Goal: Transaction & Acquisition: Subscribe to service/newsletter

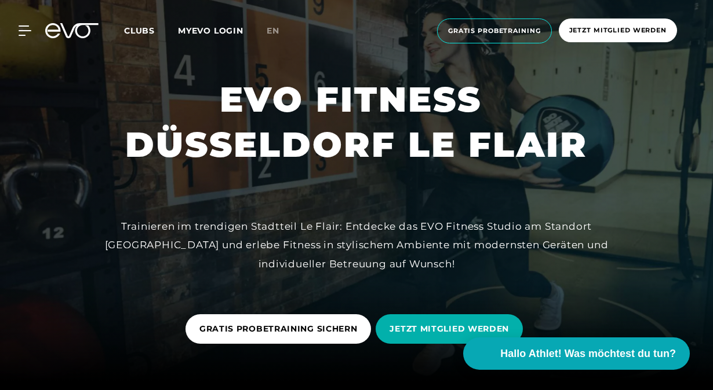
scroll to position [12, 0]
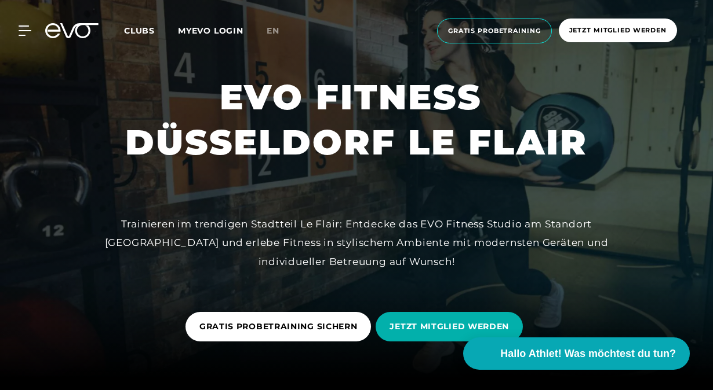
drag, startPoint x: 148, startPoint y: 163, endPoint x: 145, endPoint y: 177, distance: 14.9
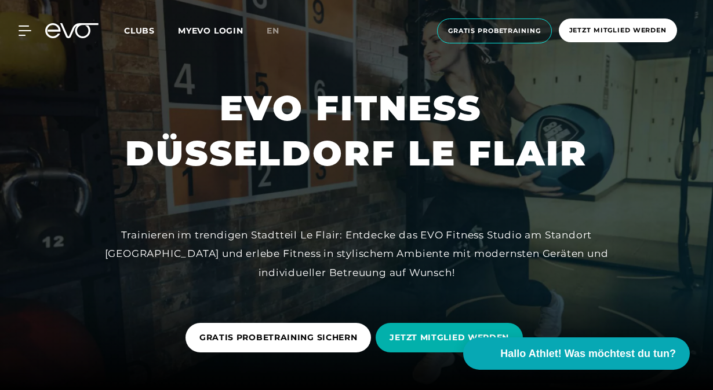
scroll to position [0, 0]
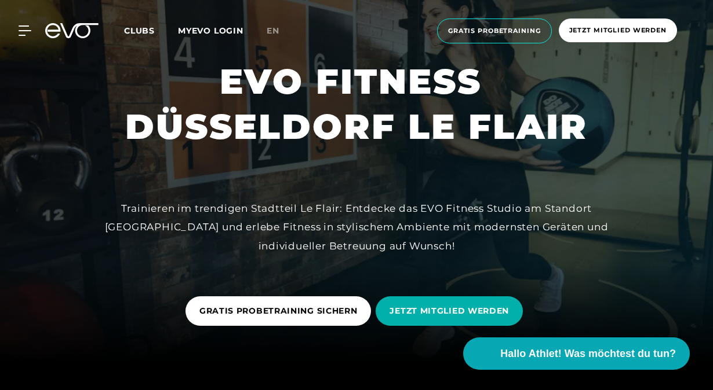
drag, startPoint x: 137, startPoint y: 157, endPoint x: 133, endPoint y: 176, distance: 19.0
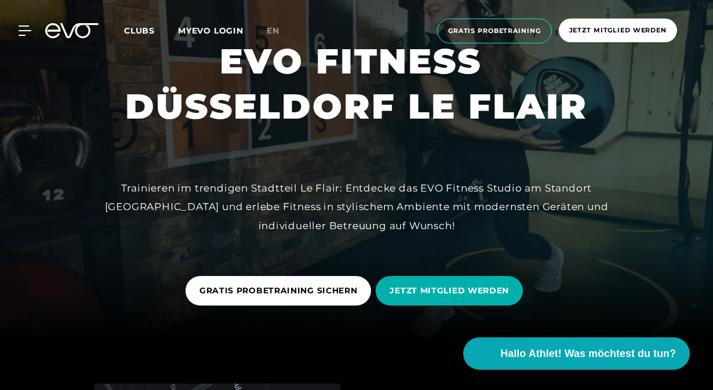
scroll to position [52, 0]
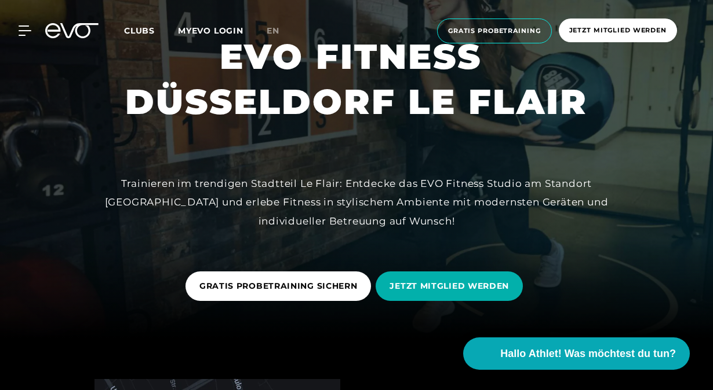
drag, startPoint x: 133, startPoint y: 176, endPoint x: 133, endPoint y: 201, distance: 25.5
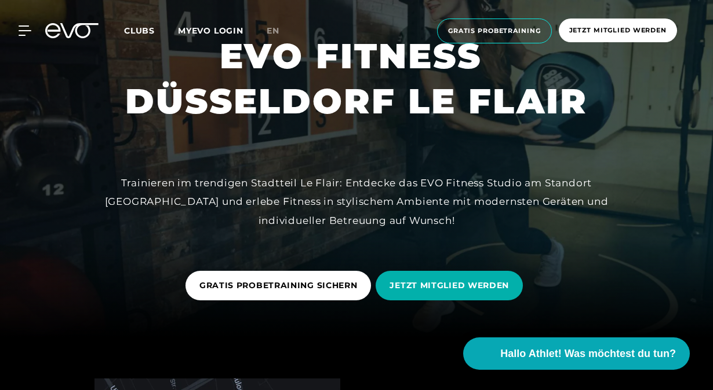
scroll to position [0, 0]
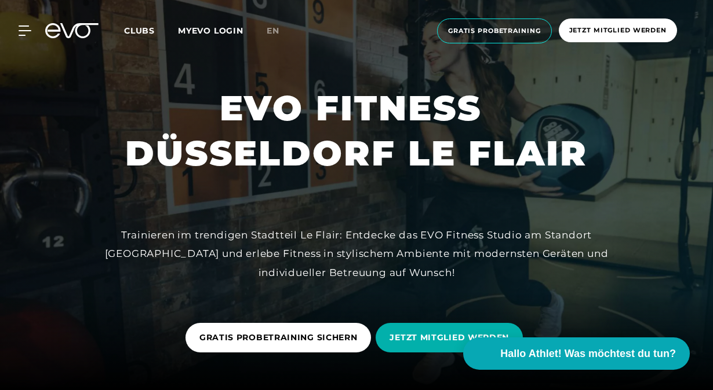
drag, startPoint x: 133, startPoint y: 201, endPoint x: 131, endPoint y: 129, distance: 72.4
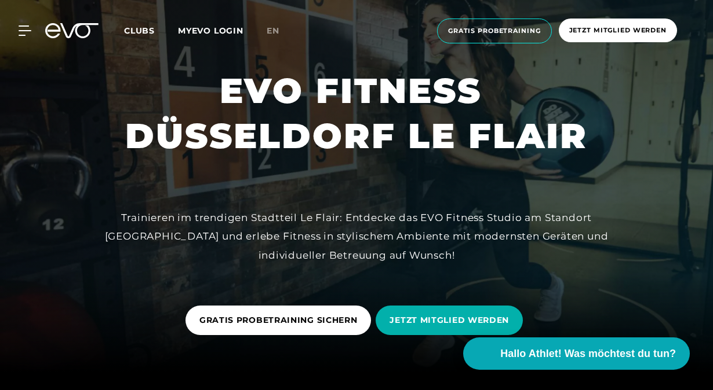
drag, startPoint x: 131, startPoint y: 129, endPoint x: 129, endPoint y: 149, distance: 21.0
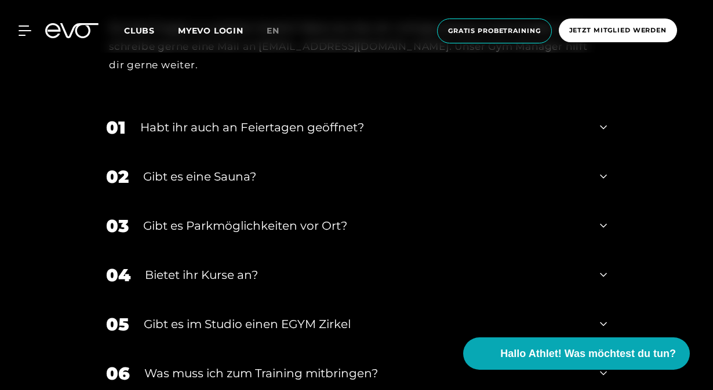
scroll to position [3538, 0]
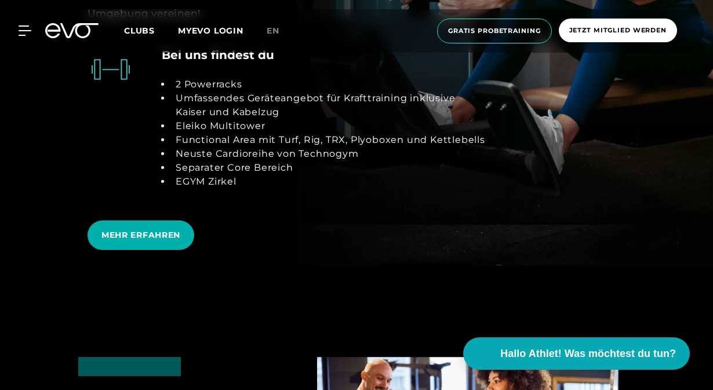
drag, startPoint x: 72, startPoint y: 199, endPoint x: 96, endPoint y: 124, distance: 79.1
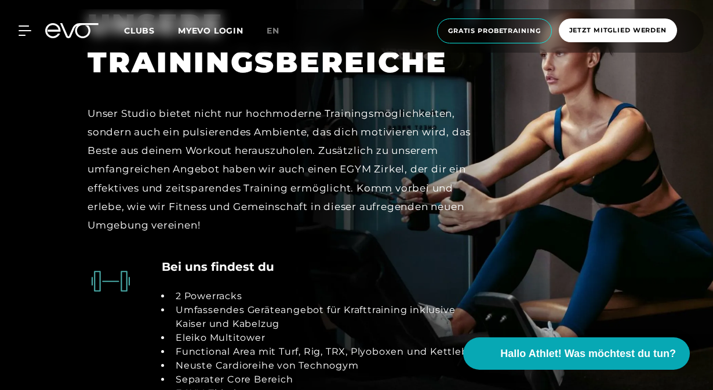
drag, startPoint x: 89, startPoint y: 173, endPoint x: 96, endPoint y: 140, distance: 33.2
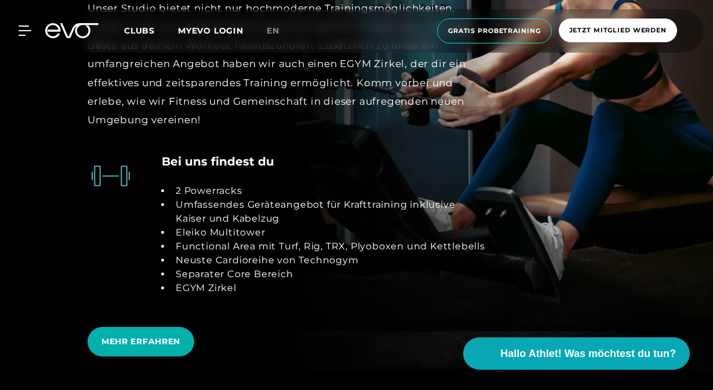
scroll to position [2022, 0]
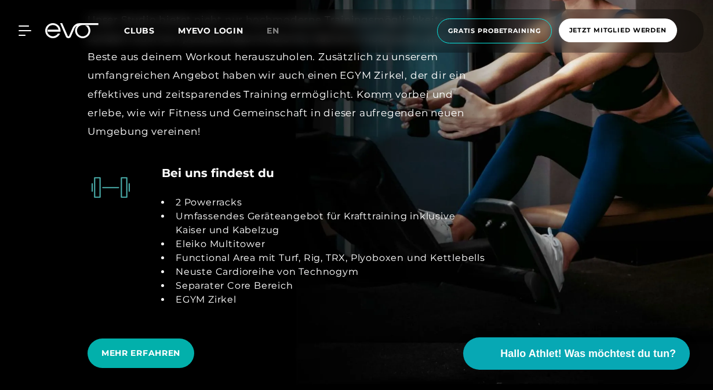
drag, startPoint x: 309, startPoint y: 236, endPoint x: 309, endPoint y: 203, distance: 33.6
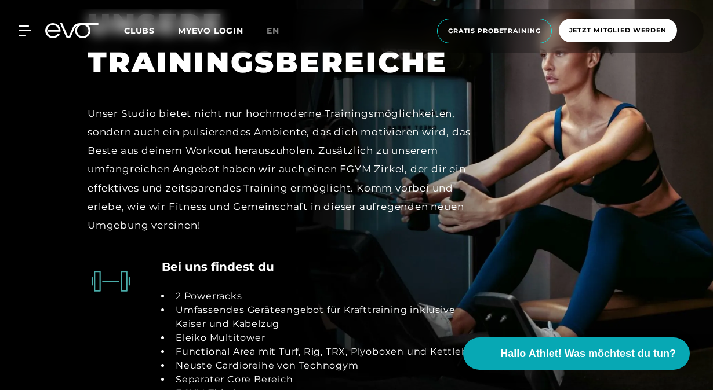
drag, startPoint x: 310, startPoint y: 204, endPoint x: 315, endPoint y: 175, distance: 29.3
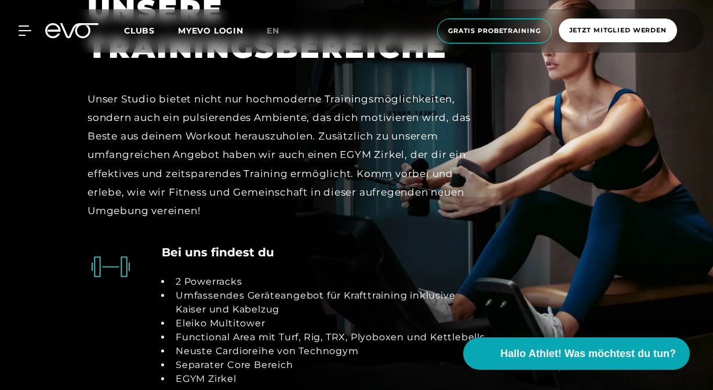
drag, startPoint x: 315, startPoint y: 175, endPoint x: 313, endPoint y: 200, distance: 25.5
drag, startPoint x: 313, startPoint y: 200, endPoint x: 312, endPoint y: 189, distance: 11.6
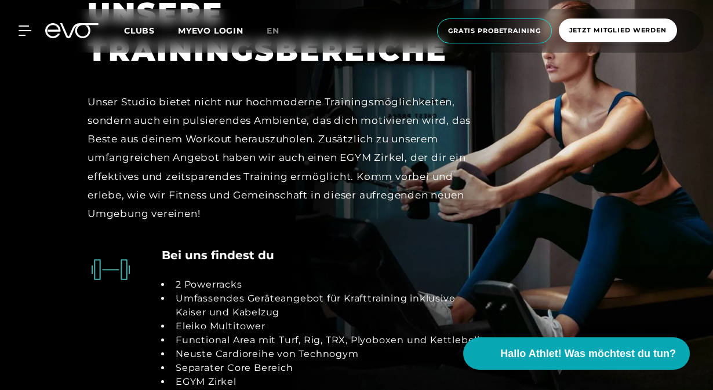
drag, startPoint x: 312, startPoint y: 220, endPoint x: 310, endPoint y: 190, distance: 30.1
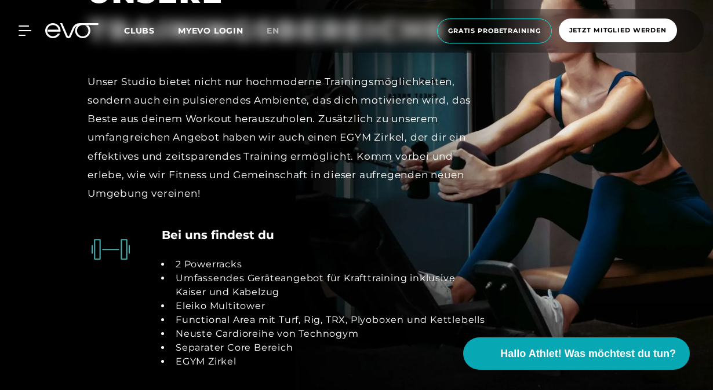
drag, startPoint x: 310, startPoint y: 190, endPoint x: 312, endPoint y: 215, distance: 25.5
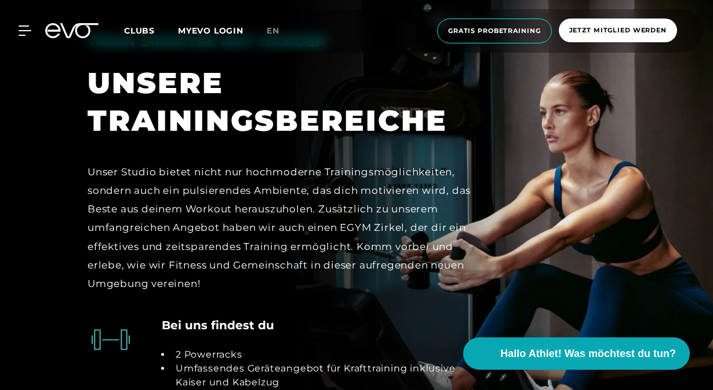
drag, startPoint x: 312, startPoint y: 215, endPoint x: 312, endPoint y: 185, distance: 30.1
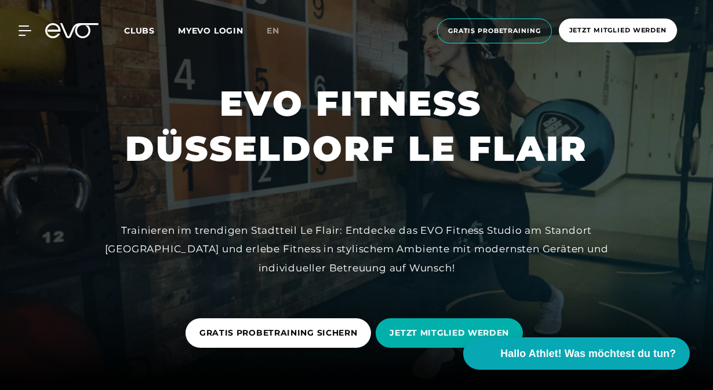
scroll to position [0, 0]
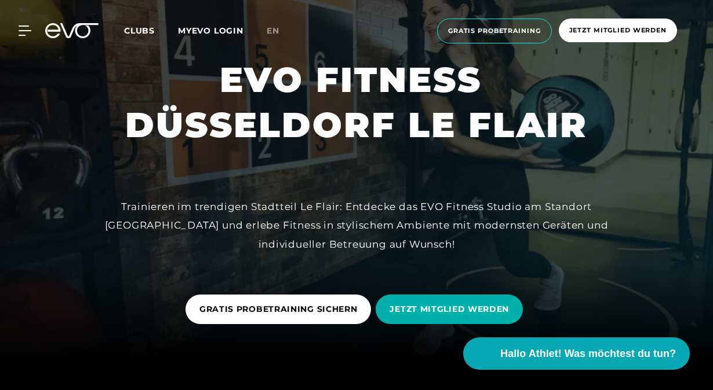
drag, startPoint x: 300, startPoint y: 126, endPoint x: 296, endPoint y: 171, distance: 45.4
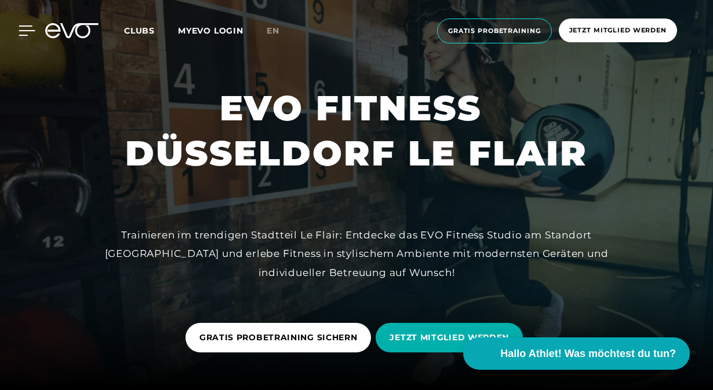
click at [17, 29] on div at bounding box center [18, 30] width 35 height 10
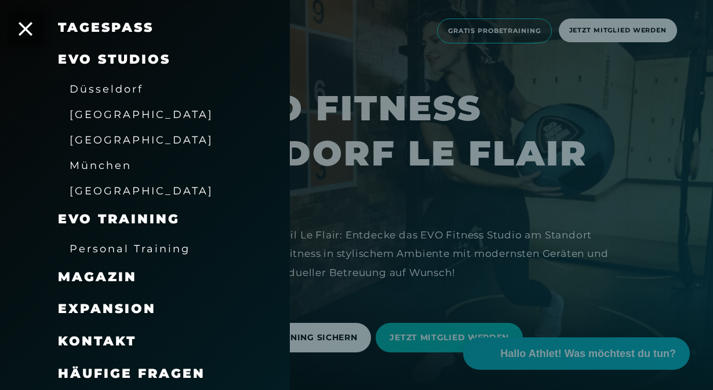
scroll to position [176, 0]
click at [122, 93] on span "Düsseldorf" at bounding box center [107, 89] width 74 height 12
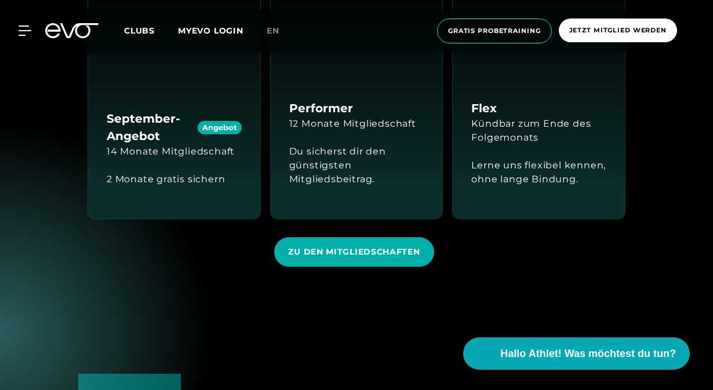
scroll to position [1101, 0]
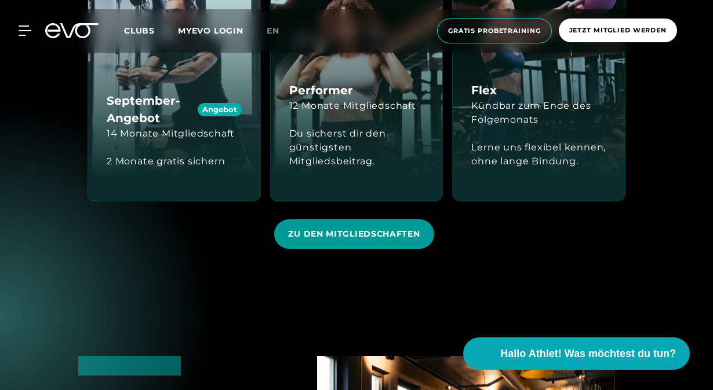
click at [302, 232] on span "ZU DEN MITGLIEDSCHAFTEN" at bounding box center [353, 234] width 131 height 12
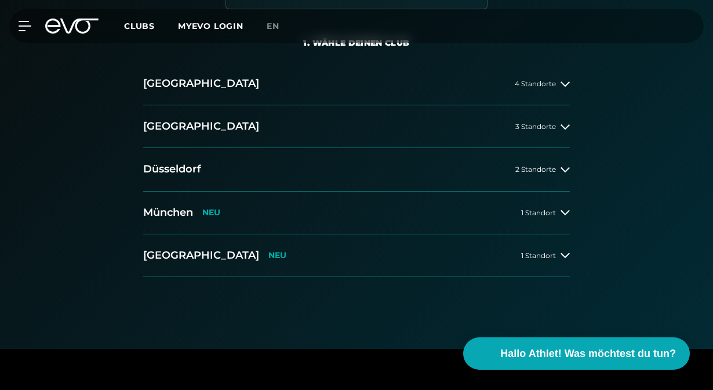
scroll to position [174, 0]
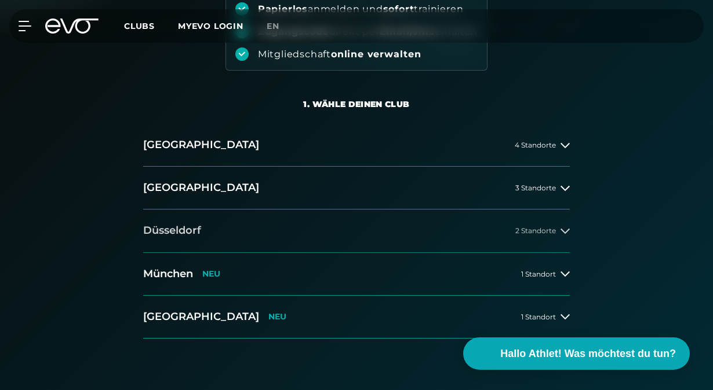
click at [536, 238] on button "[GEOGRAPHIC_DATA] 2 Standorte" at bounding box center [356, 231] width 426 height 43
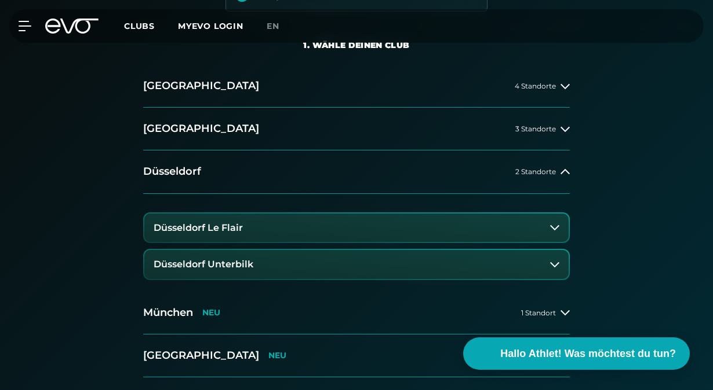
scroll to position [290, 0]
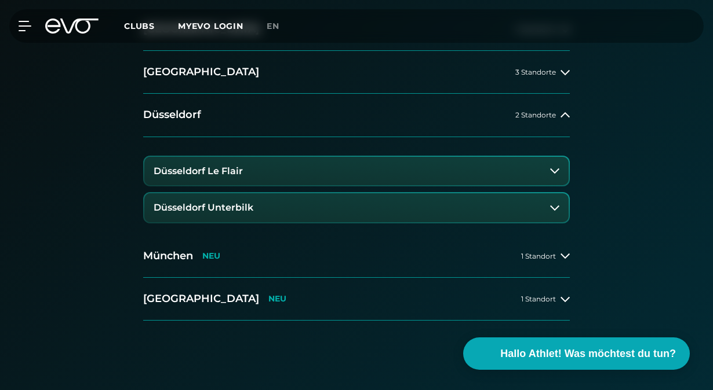
click at [412, 209] on button "Düsseldorf Unterbilk" at bounding box center [356, 207] width 424 height 29
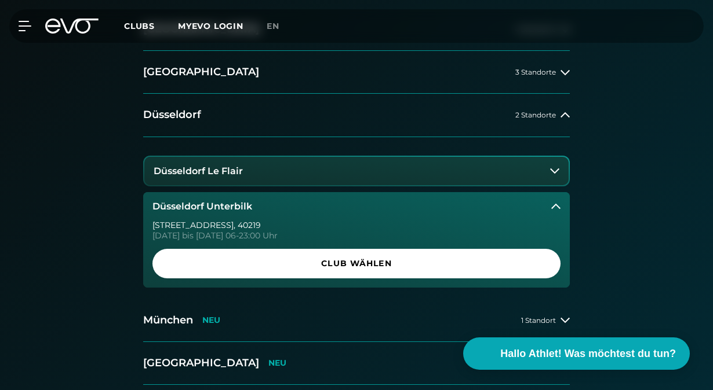
scroll to position [348, 0]
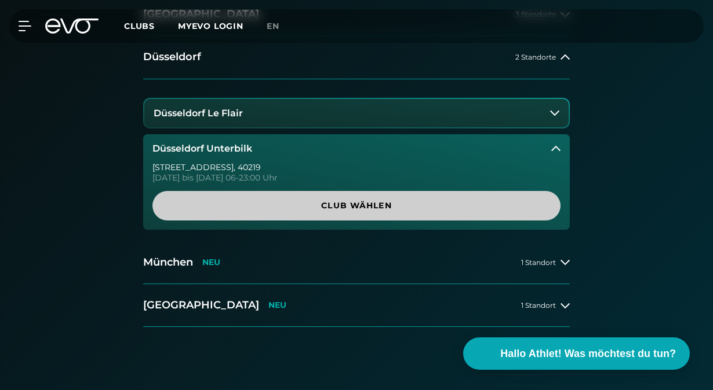
click at [410, 201] on span "Club wählen" at bounding box center [356, 206] width 380 height 12
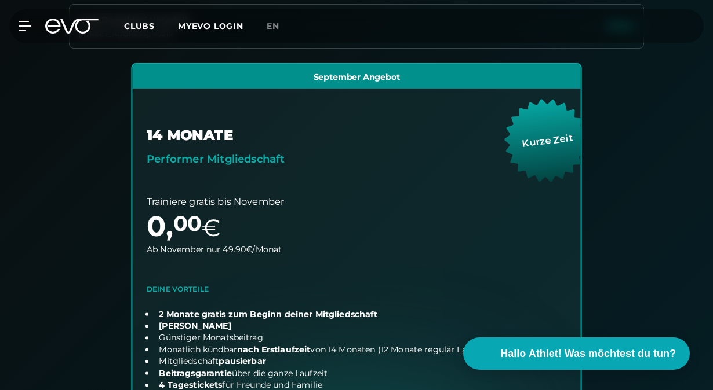
scroll to position [360, 0]
